Goal: Information Seeking & Learning: Learn about a topic

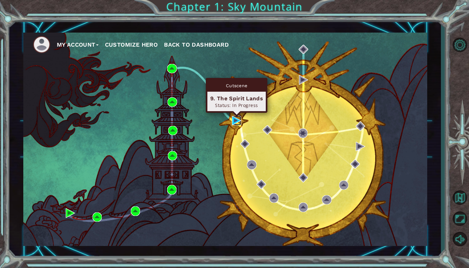
click at [234, 120] on img at bounding box center [236, 120] width 9 height 9
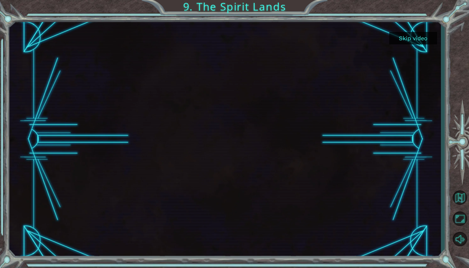
click at [415, 37] on button "Skip video" at bounding box center [413, 38] width 48 height 12
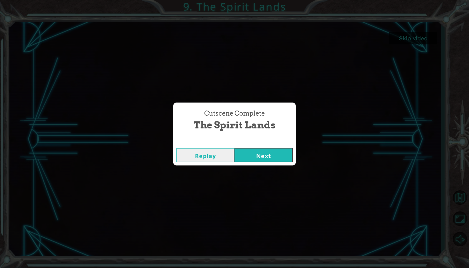
click at [272, 159] on button "Next" at bounding box center [263, 155] width 58 height 14
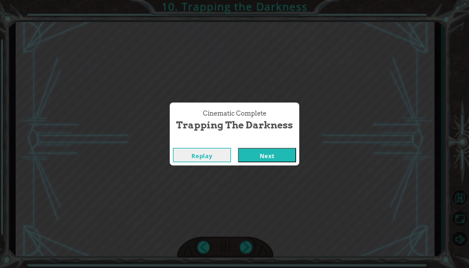
click at [267, 152] on button "Next" at bounding box center [267, 155] width 58 height 14
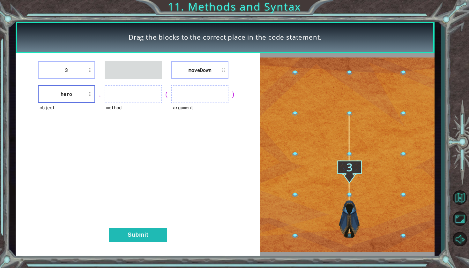
drag, startPoint x: 214, startPoint y: 75, endPoint x: 157, endPoint y: 90, distance: 58.7
click at [156, 90] on div "3 [GEOGRAPHIC_DATA] object hero . method ( argument ) Submit" at bounding box center [138, 154] width 245 height 202
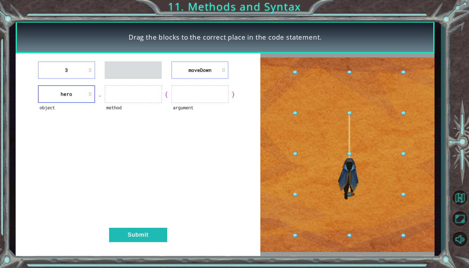
click at [197, 65] on li "moveDown" at bounding box center [199, 70] width 57 height 18
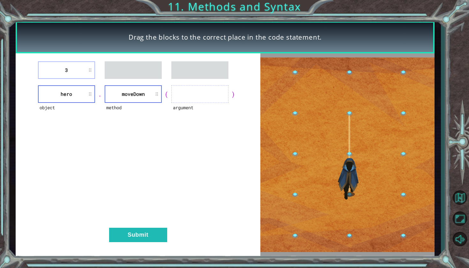
drag, startPoint x: 64, startPoint y: 66, endPoint x: 121, endPoint y: 64, distance: 56.8
click at [121, 64] on div "3" at bounding box center [138, 70] width 229 height 18
click at [90, 64] on li "3" at bounding box center [66, 70] width 57 height 18
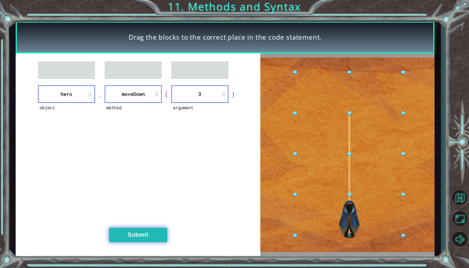
click at [144, 239] on button "Submit" at bounding box center [138, 234] width 58 height 14
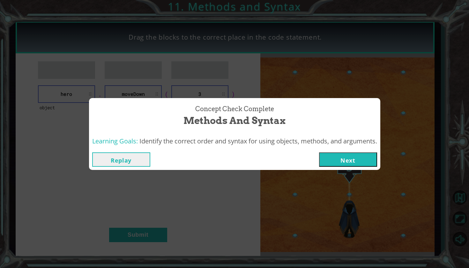
click at [354, 165] on button "Next" at bounding box center [348, 159] width 58 height 14
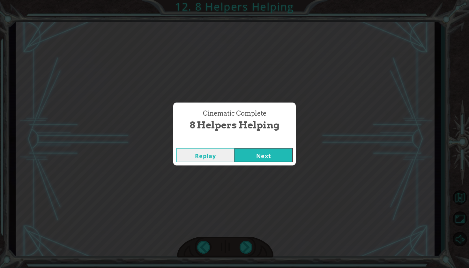
click at [263, 158] on button "Next" at bounding box center [263, 155] width 58 height 14
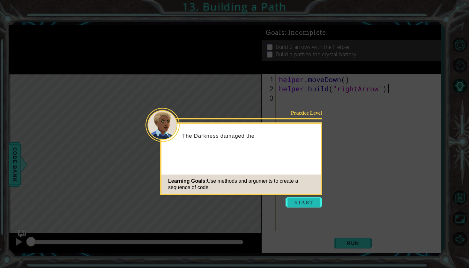
click at [292, 201] on button "Start" at bounding box center [303, 202] width 36 height 10
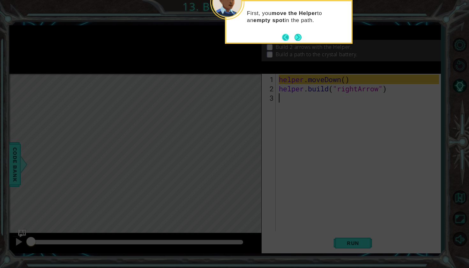
click at [292, 37] on button "Back" at bounding box center [288, 37] width 12 height 7
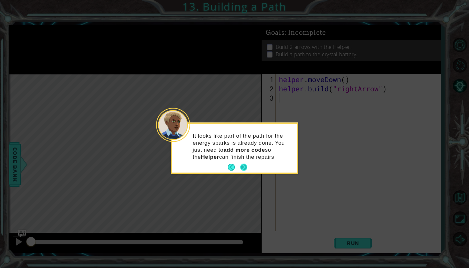
click at [247, 169] on button "Next" at bounding box center [244, 167] width 10 height 10
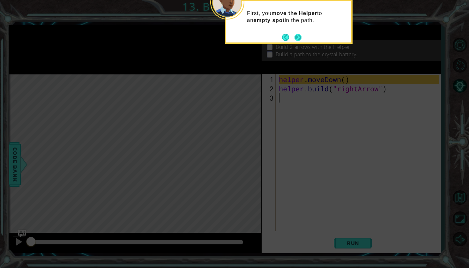
click at [300, 35] on button "Next" at bounding box center [297, 36] width 7 height 7
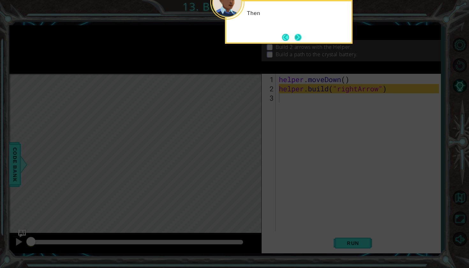
click at [299, 35] on button "Next" at bounding box center [297, 36] width 7 height 7
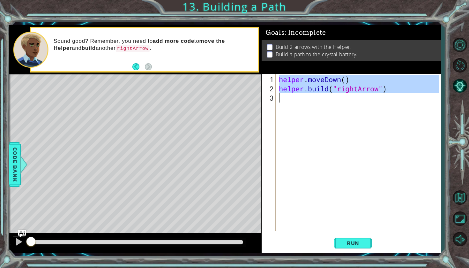
drag, startPoint x: 278, startPoint y: 79, endPoint x: 412, endPoint y: 109, distance: 136.7
click at [412, 109] on div "helper . moveDown ( ) helper . build ( "rightArrow" )" at bounding box center [360, 163] width 165 height 176
type textarea "[DOMAIN_NAME]("rightArrow")"
click at [412, 109] on div "helper . moveDown ( ) helper . build ( "rightArrow" )" at bounding box center [360, 163] width 165 height 176
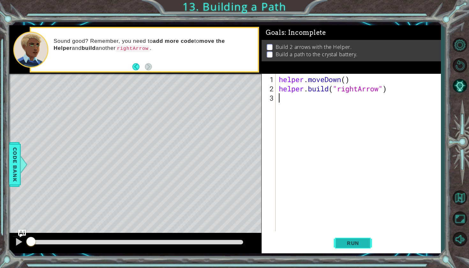
click at [345, 245] on span "Run" at bounding box center [352, 243] width 25 height 6
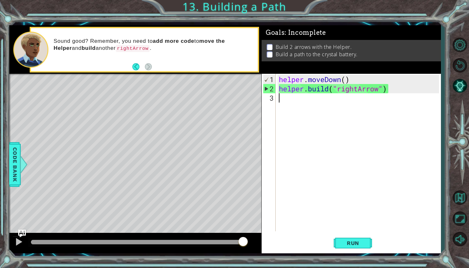
click at [281, 100] on div "helper . moveDown ( ) helper . build ( "rightArrow" )" at bounding box center [360, 163] width 165 height 176
click at [356, 241] on span "Run" at bounding box center [352, 243] width 25 height 6
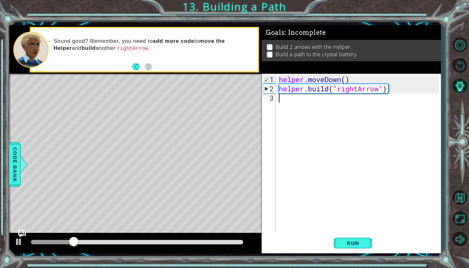
click at [287, 102] on div "helper . moveDown ( ) helper . build ( "rightArrow" )" at bounding box center [360, 163] width 165 height 176
click at [293, 103] on div "helper . moveDown ( ) helper . build ( "rightArrow" )" at bounding box center [360, 163] width 165 height 176
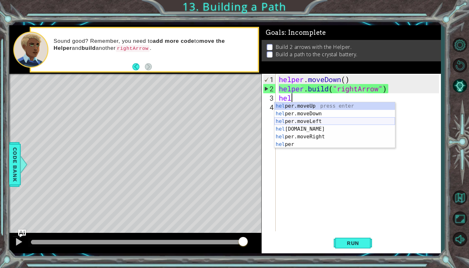
click at [297, 122] on div "hel per.moveUp press enter hel per.moveDown press enter hel per.moveLeft press …" at bounding box center [334, 132] width 121 height 61
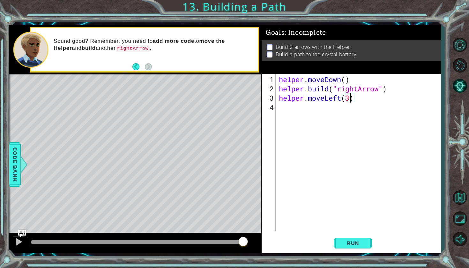
scroll to position [0, 3]
click at [352, 239] on button "Run" at bounding box center [353, 243] width 38 height 18
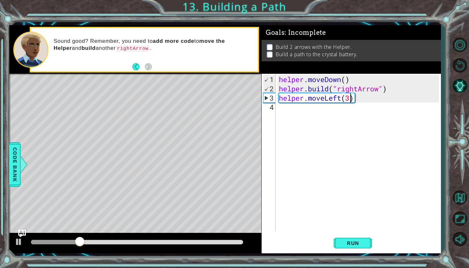
click at [350, 100] on div "helper . moveDown ( ) helper . build ( "rightArrow" ) helper . moveLeft ( 3 )" at bounding box center [360, 163] width 165 height 176
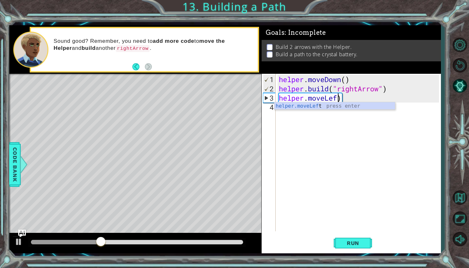
click at [352, 102] on div "helper.moveLef t press enter" at bounding box center [334, 113] width 121 height 23
click at [355, 100] on div "helper . moveDown ( ) helper . build ( "rightArrow" ) helper . moveLef )" at bounding box center [360, 163] width 165 height 176
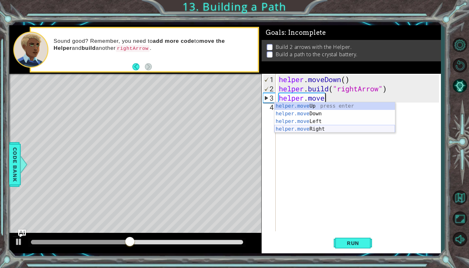
click at [316, 128] on div "helper.move Up press enter helper.move Down press enter helper.move Left press …" at bounding box center [334, 125] width 121 height 46
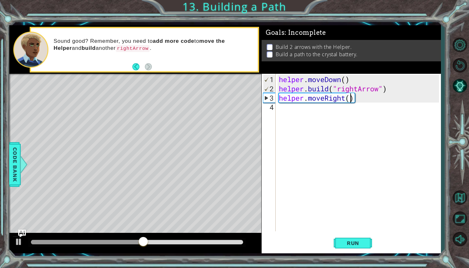
scroll to position [0, 3]
type textarea "helper.moveRight(3)"
click at [350, 248] on button "Run" at bounding box center [353, 243] width 38 height 18
click at [333, 110] on div "helper . moveDown ( ) helper . build ( "rightArrow" ) helper . moveRight ( 3 )" at bounding box center [360, 163] width 165 height 176
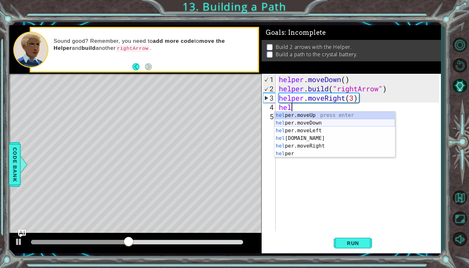
click at [306, 124] on div "hel per.moveUp press enter hel per.moveDown press enter hel per.moveLeft press …" at bounding box center [334, 141] width 121 height 61
type textarea "helper.moveDown(1)"
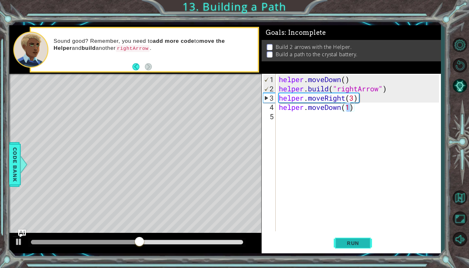
click at [339, 239] on button "Run" at bounding box center [353, 243] width 38 height 18
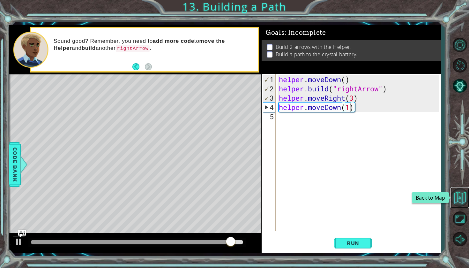
click at [459, 204] on button "Back to Map" at bounding box center [459, 197] width 19 height 19
